Goal: Task Accomplishment & Management: Use online tool/utility

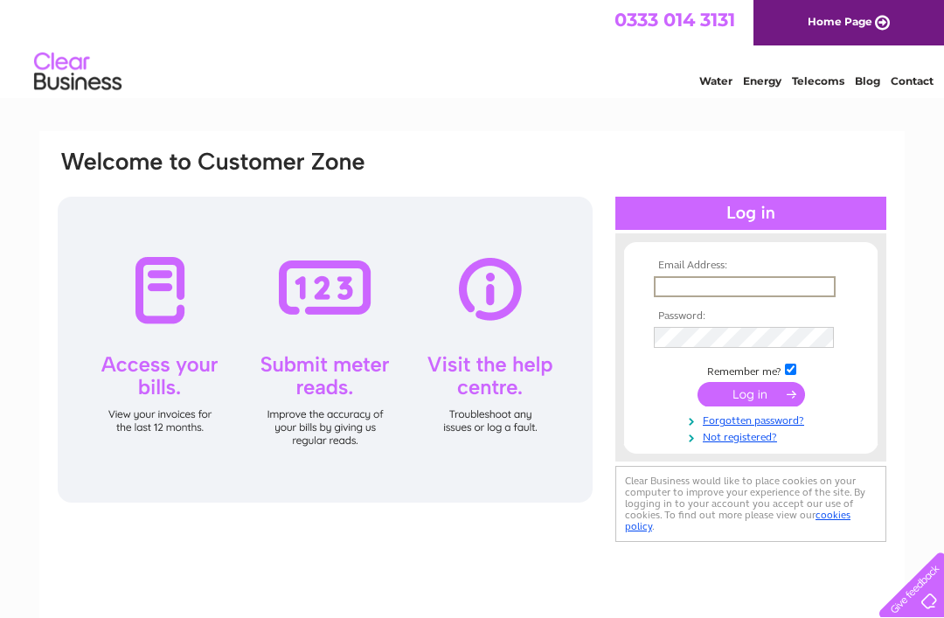
type input "barrywilliams8@hotmail.com"
click at [751, 395] on input "submit" at bounding box center [750, 394] width 107 height 24
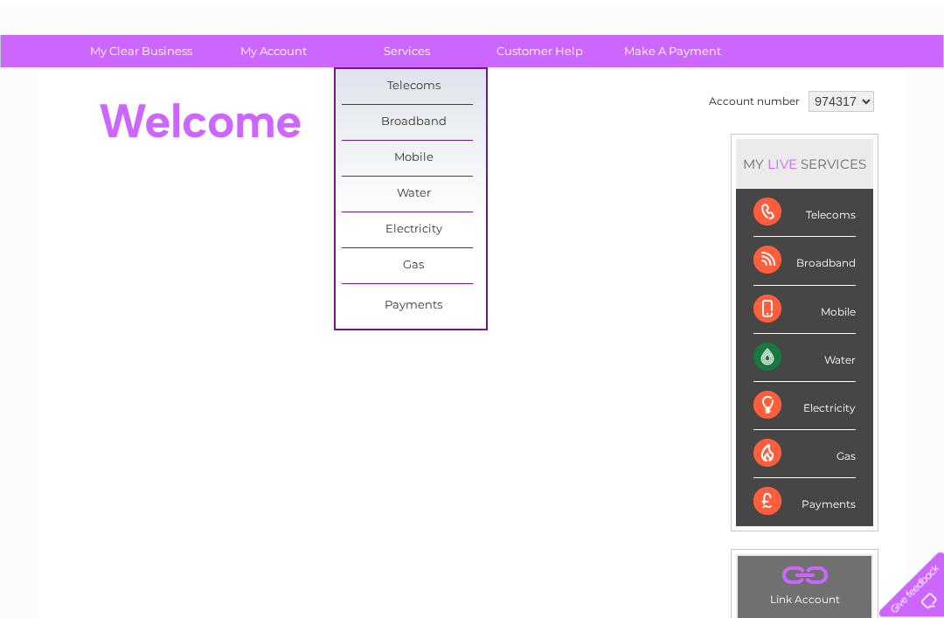
scroll to position [19, 0]
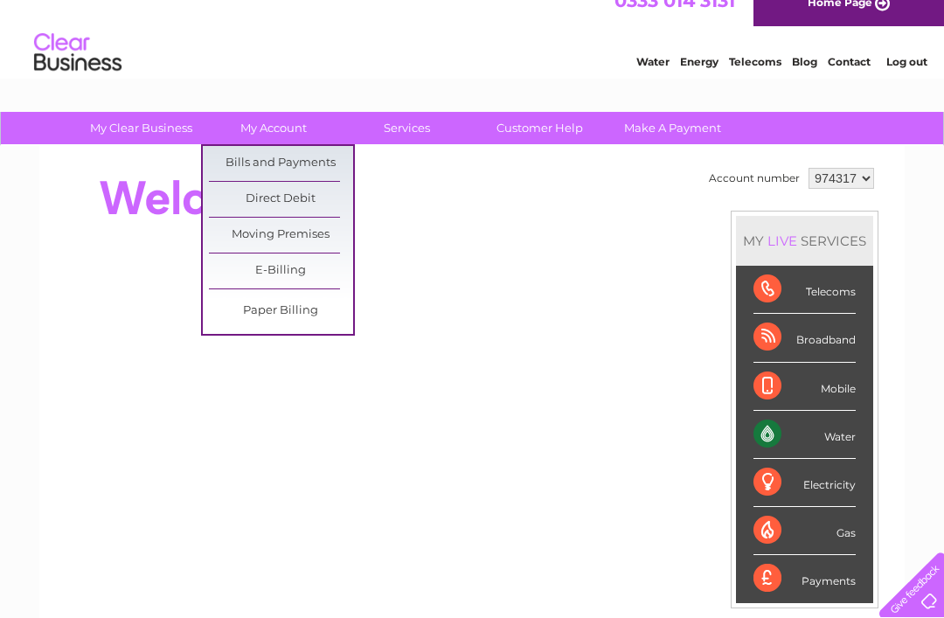
click at [271, 164] on link "Bills and Payments" at bounding box center [281, 163] width 144 height 35
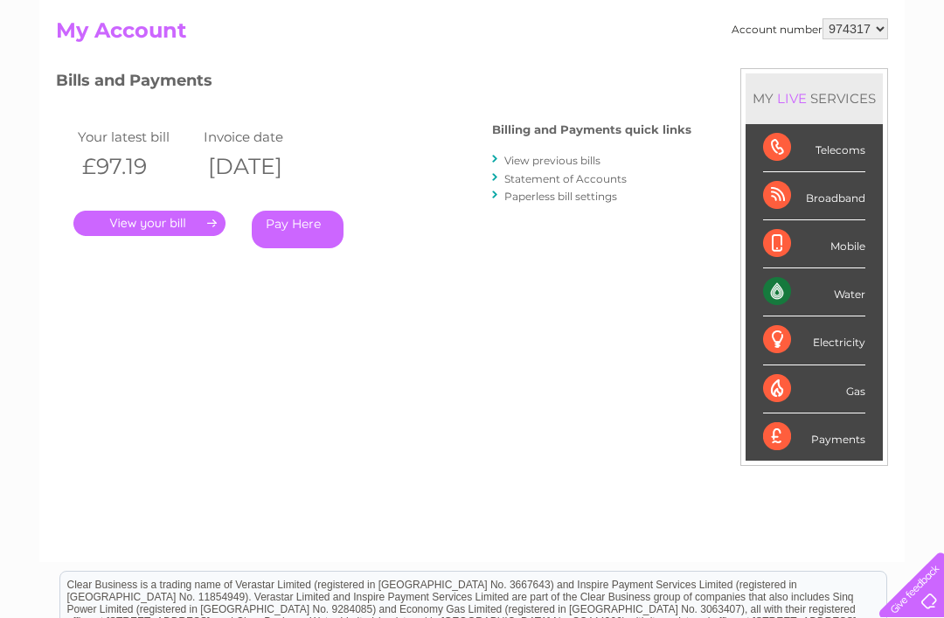
scroll to position [181, 0]
click at [146, 219] on link "." at bounding box center [149, 223] width 152 height 25
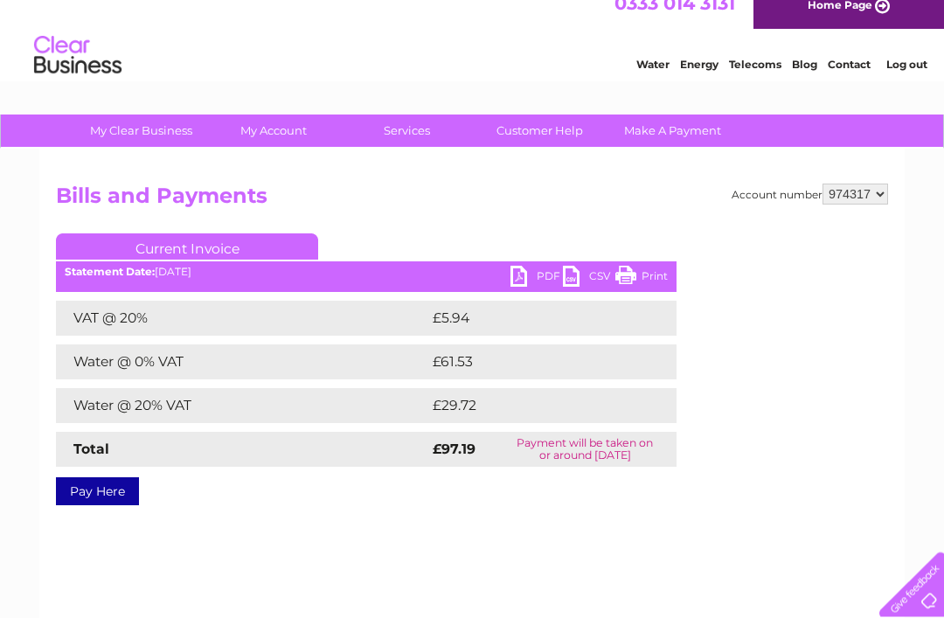
scroll to position [17, 0]
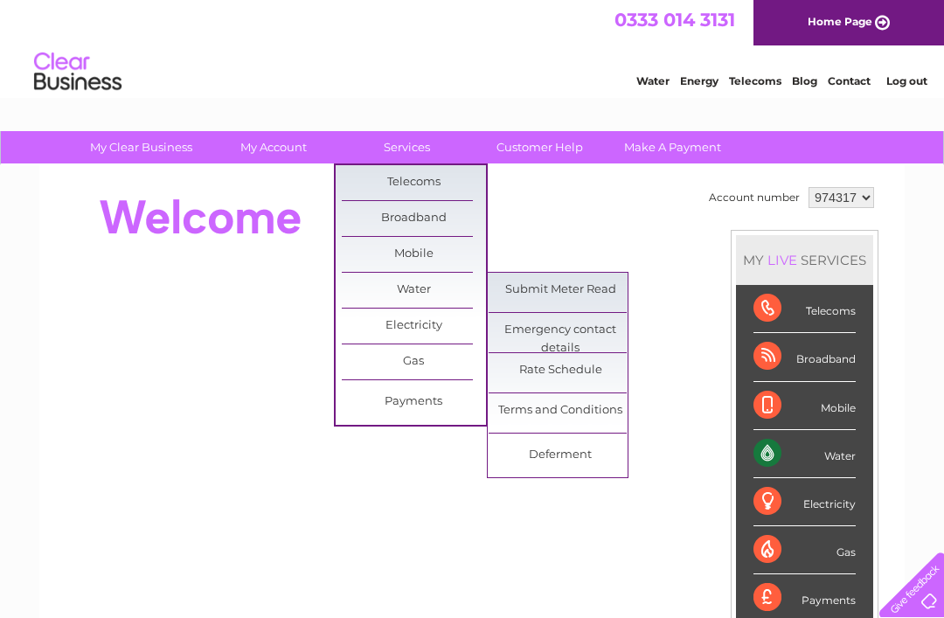
click at [530, 286] on link "Submit Meter Read" at bounding box center [560, 290] width 144 height 35
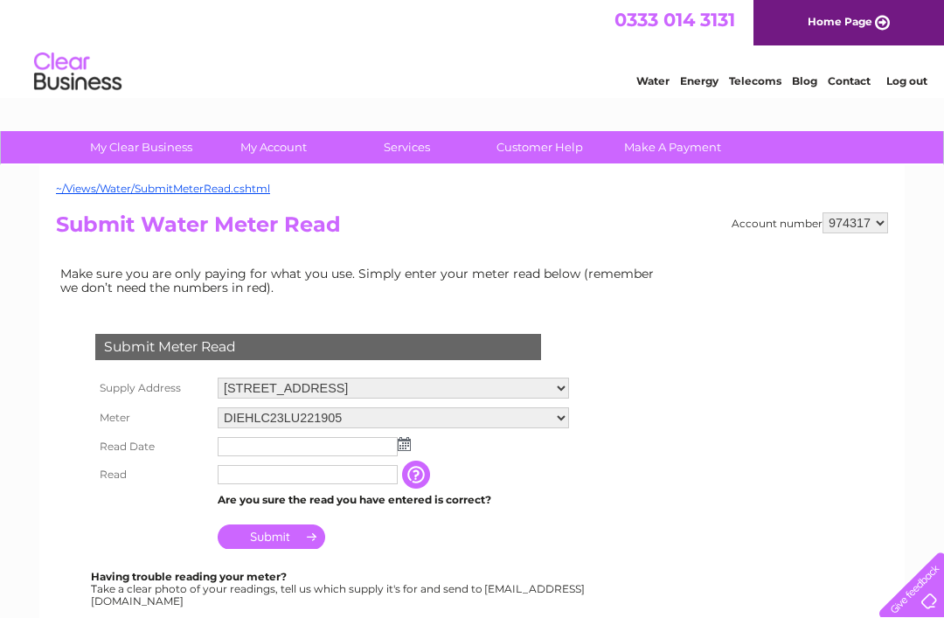
click at [253, 451] on input "text" at bounding box center [308, 446] width 180 height 19
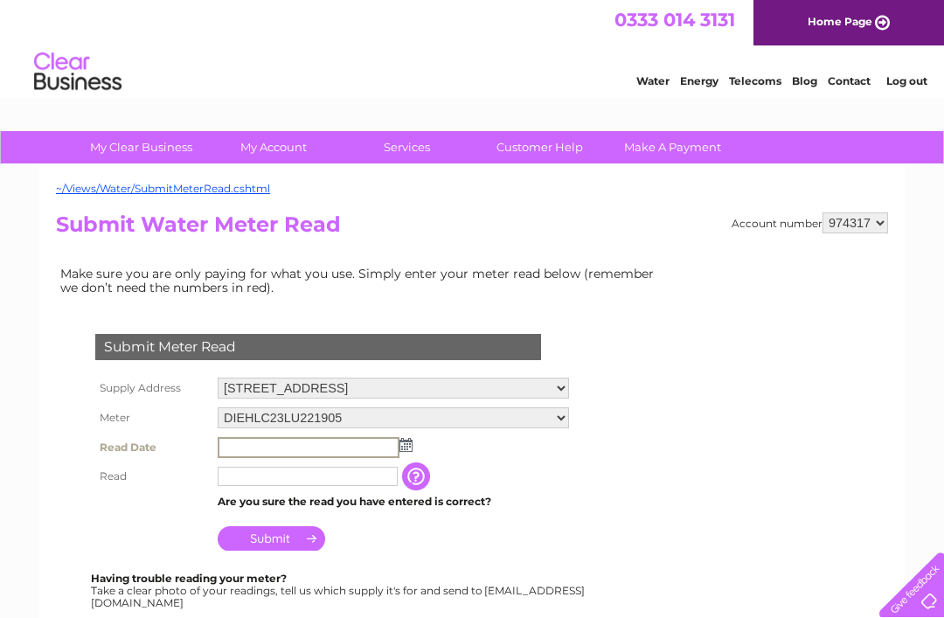
click at [399, 446] on img at bounding box center [405, 445] width 13 height 14
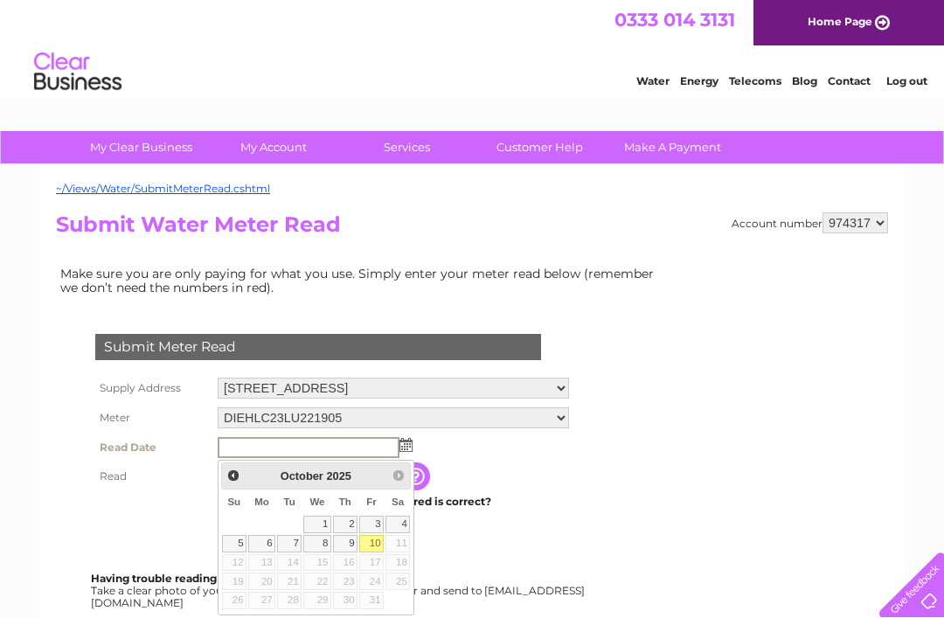
click at [359, 545] on link "10" at bounding box center [371, 543] width 24 height 17
type input "2025/10/10"
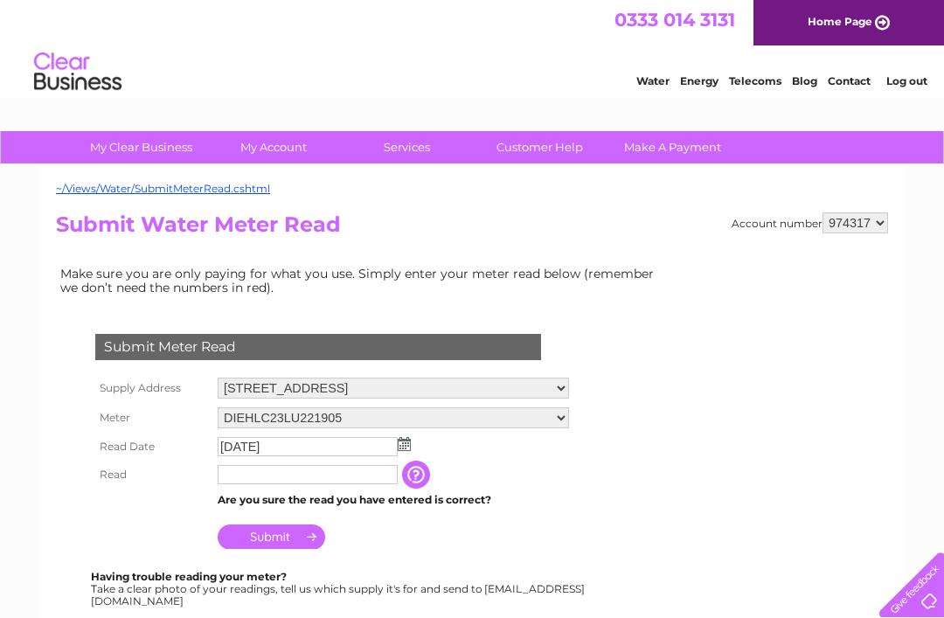
click at [240, 477] on input "text" at bounding box center [308, 474] width 180 height 19
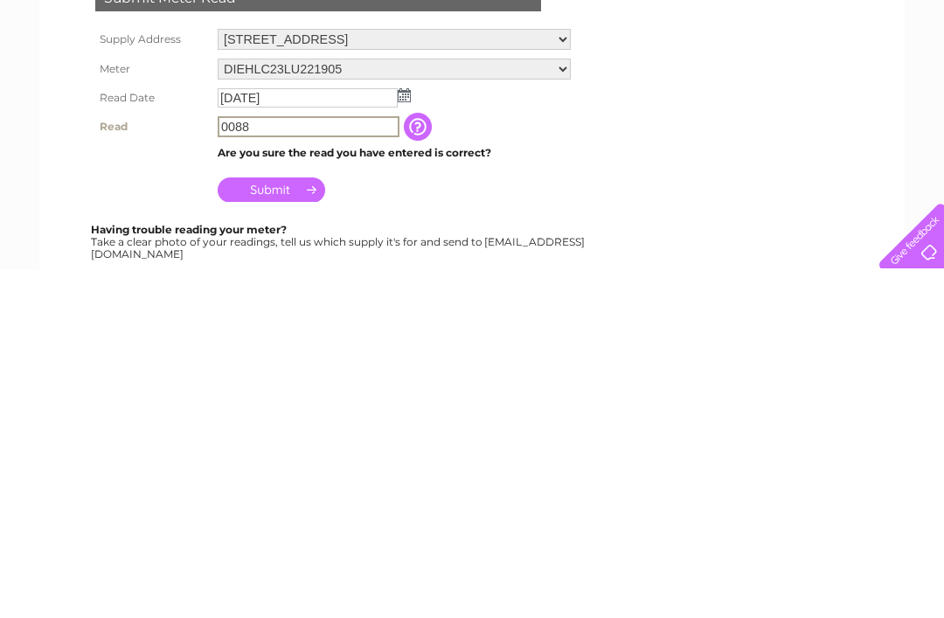
type input "0088"
click at [274, 526] on input "Submit" at bounding box center [271, 538] width 107 height 24
